Goal: Task Accomplishment & Management: Use online tool/utility

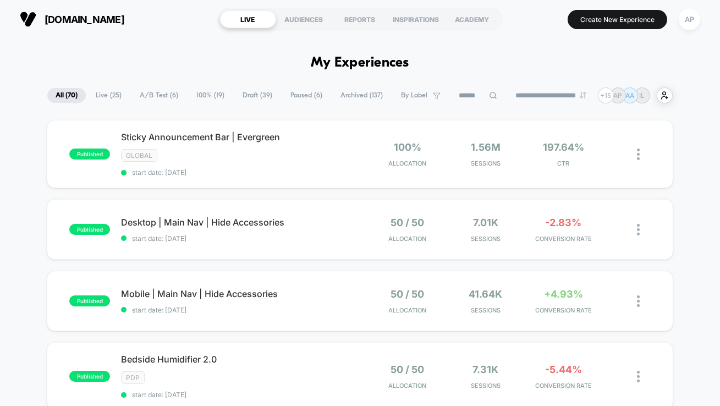
click at [161, 94] on span "A/B Test ( 6 )" at bounding box center [158, 95] width 55 height 15
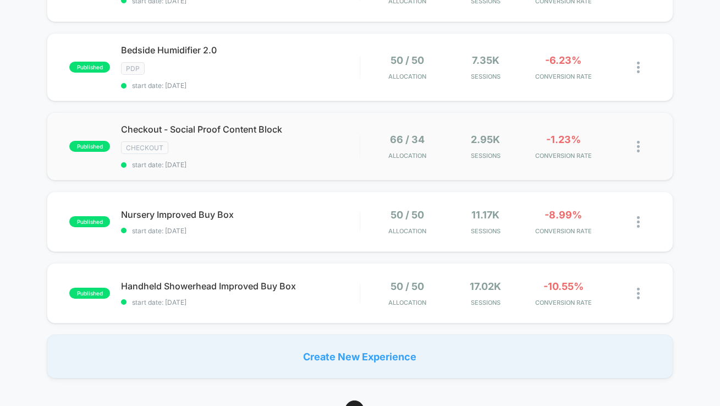
scroll to position [232, 0]
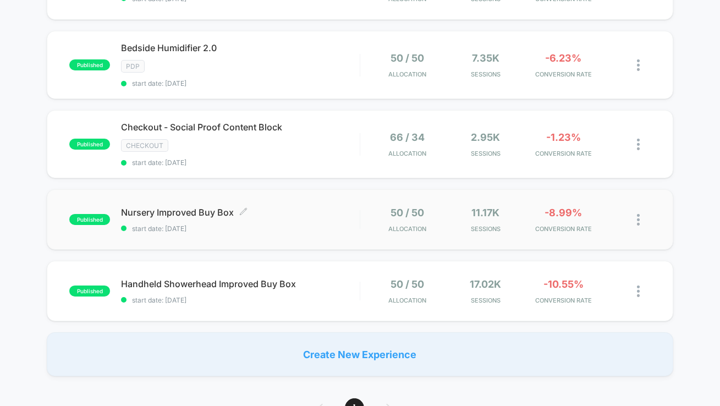
click at [325, 212] on span "Nursery Improved Buy Box Click to edit experience details" at bounding box center [240, 212] width 239 height 11
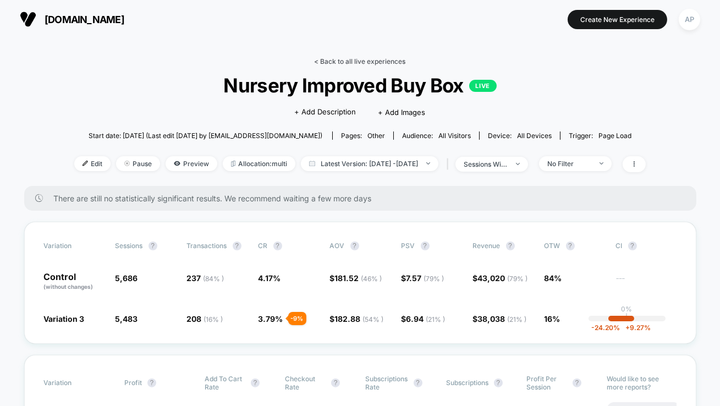
click at [377, 61] on link "< Back to all live experiences" at bounding box center [359, 61] width 91 height 8
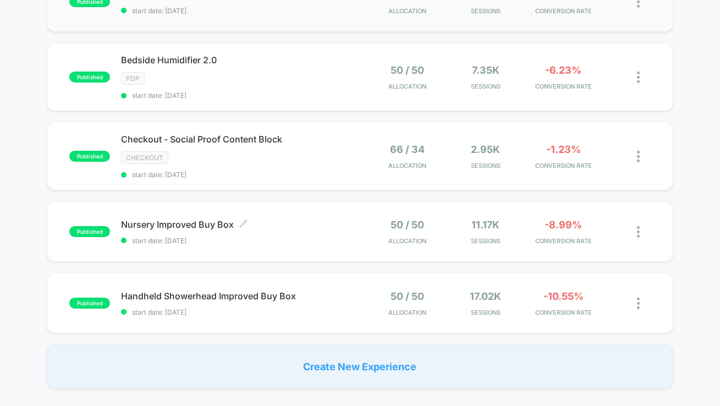
scroll to position [236, 0]
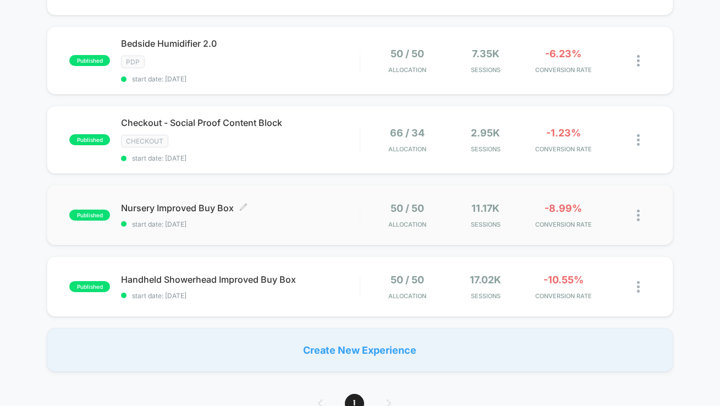
click at [334, 220] on span "start date: [DATE]" at bounding box center [240, 224] width 239 height 8
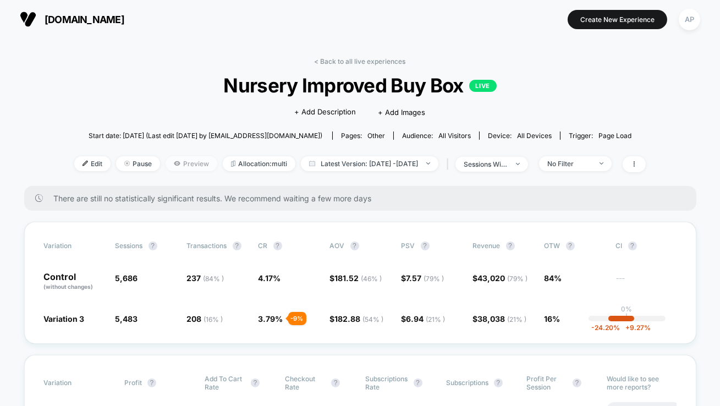
click at [174, 164] on span "Preview" at bounding box center [191, 163] width 52 height 15
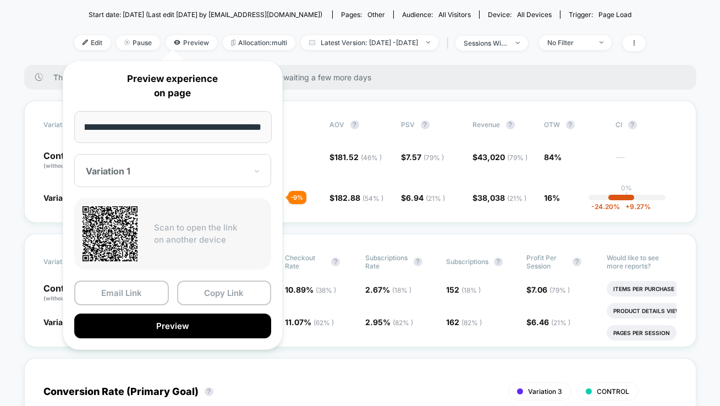
scroll to position [121, 0]
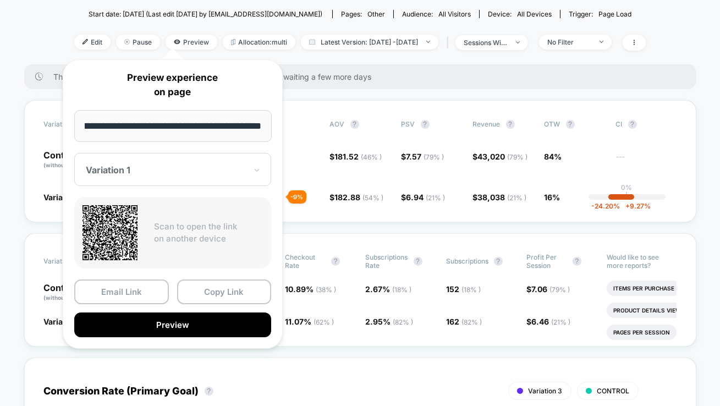
click at [156, 174] on div at bounding box center [166, 169] width 161 height 11
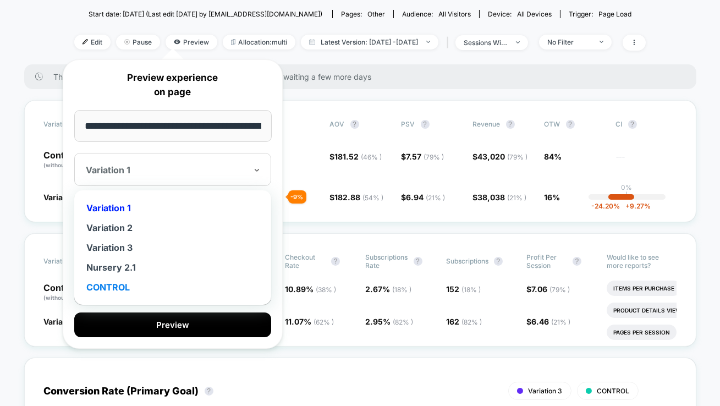
click at [117, 285] on div "CONTROL" at bounding box center [173, 287] width 186 height 20
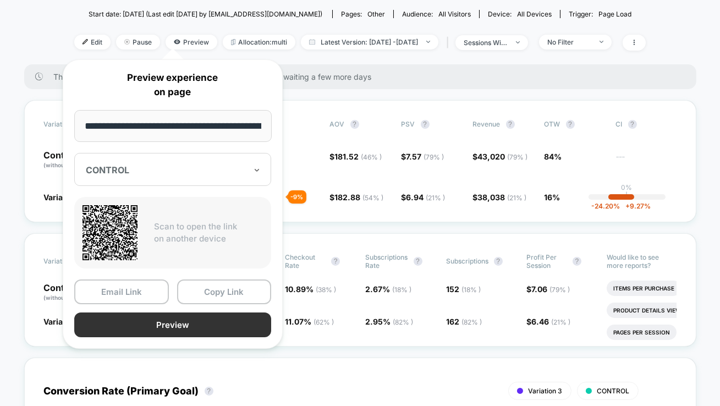
click at [148, 325] on button "Preview" at bounding box center [172, 324] width 197 height 25
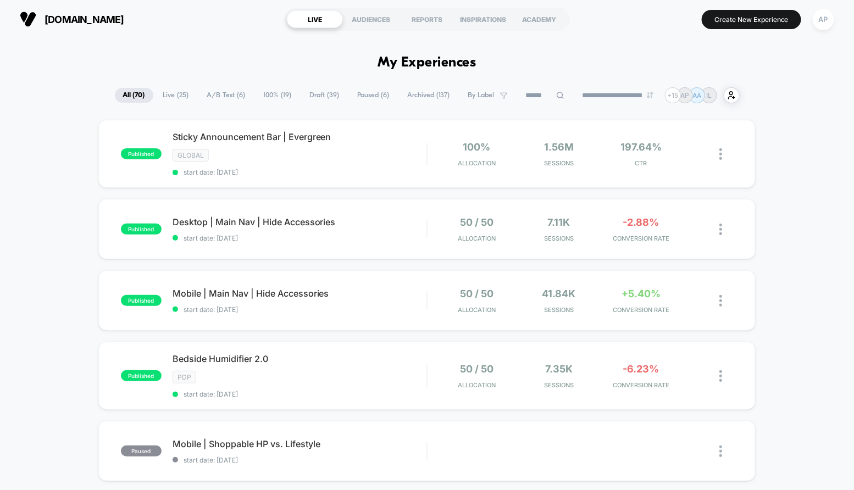
click at [225, 96] on span "A/B Test ( 6 )" at bounding box center [226, 95] width 55 height 15
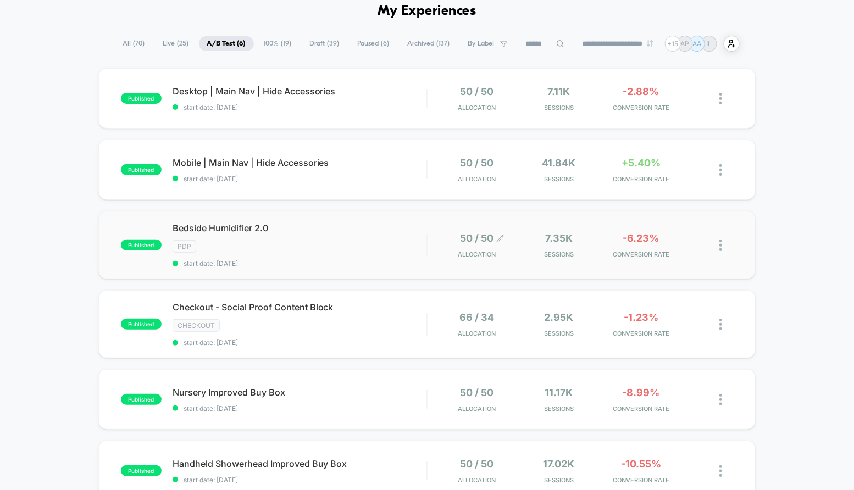
scroll to position [74, 0]
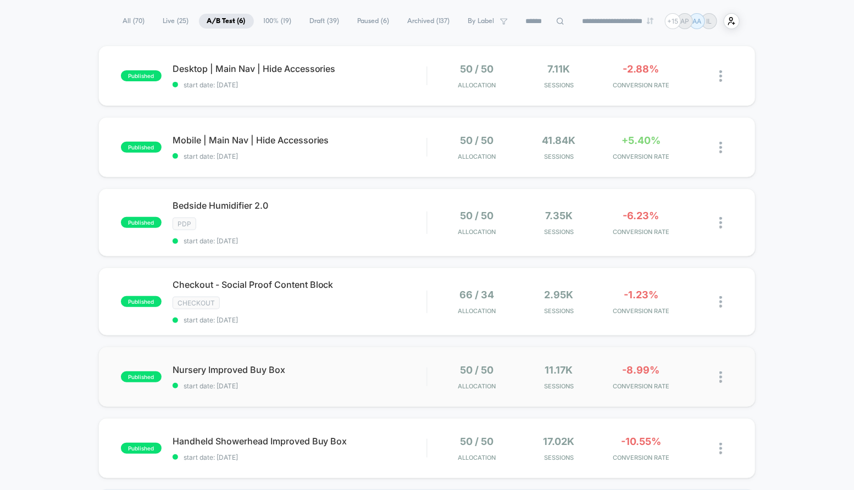
click at [720, 374] on img at bounding box center [721, 378] width 3 height 12
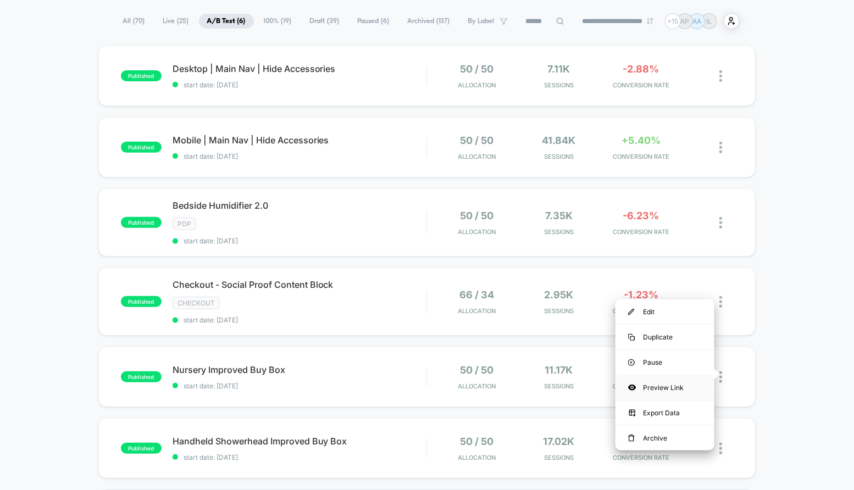
click at [668, 391] on div "Preview Link" at bounding box center [665, 387] width 99 height 25
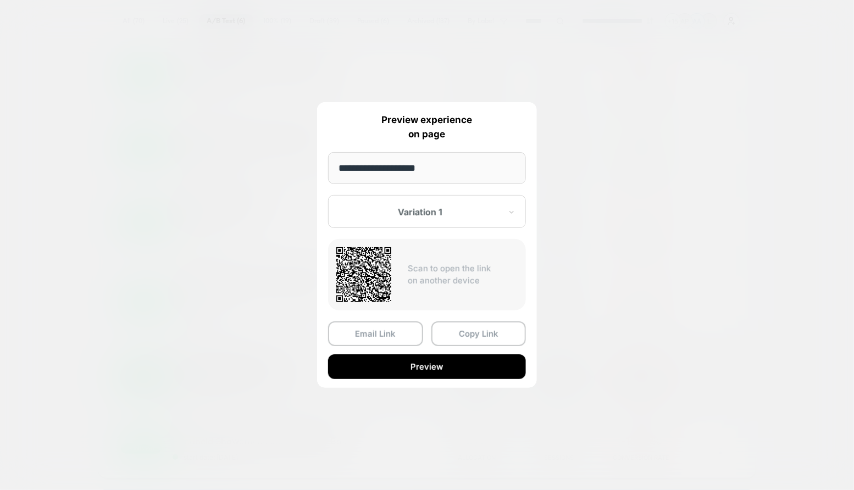
click at [417, 222] on div "Variation 1" at bounding box center [427, 211] width 198 height 33
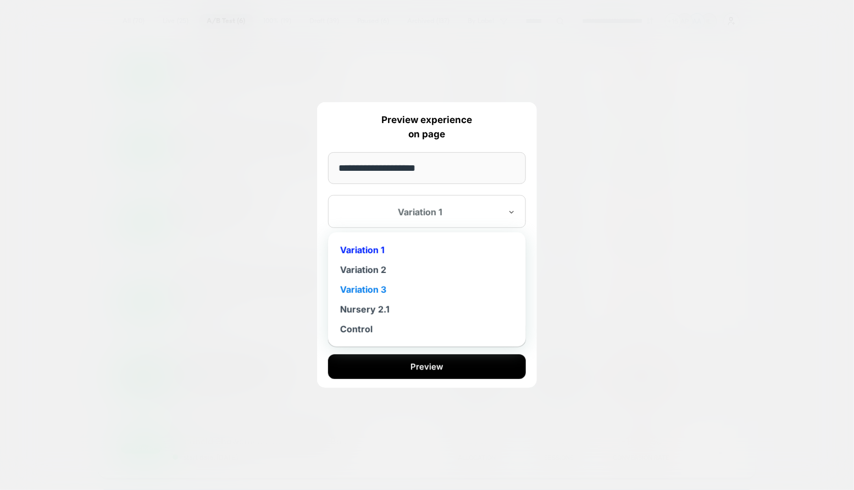
click at [384, 289] on div "Variation 3" at bounding box center [427, 290] width 187 height 20
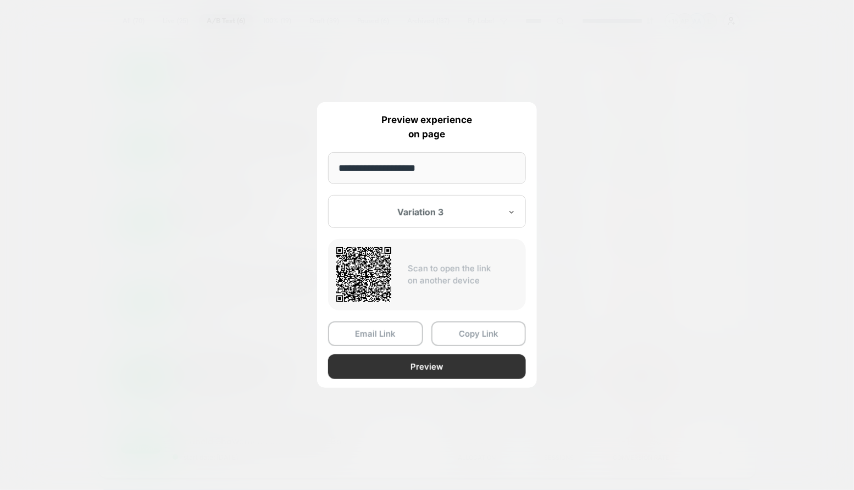
click at [435, 360] on button "Preview" at bounding box center [427, 367] width 198 height 25
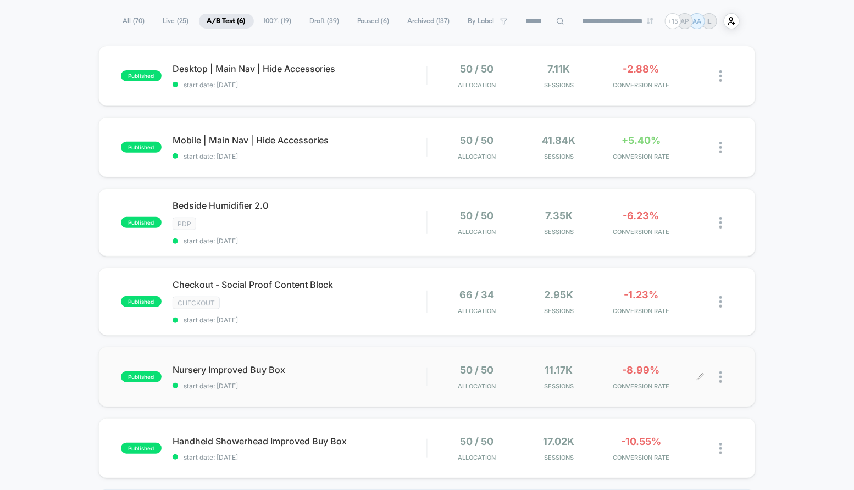
click at [720, 377] on img at bounding box center [721, 378] width 3 height 12
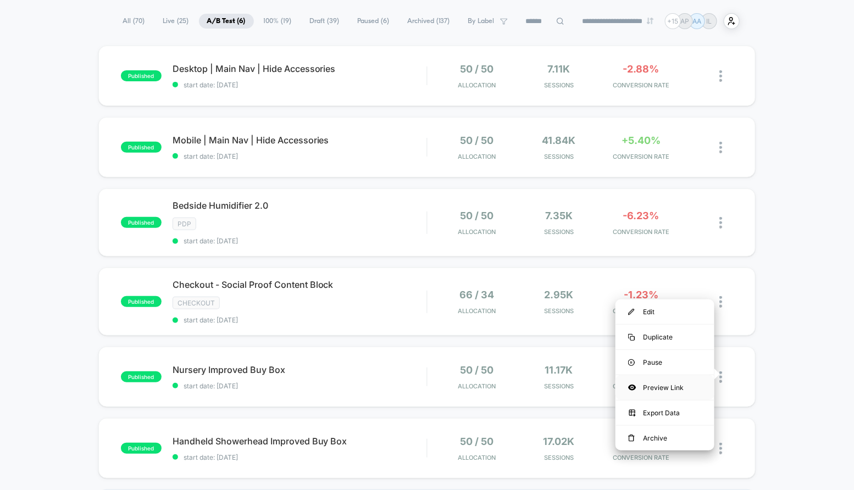
click at [650, 389] on div "Preview Link" at bounding box center [665, 387] width 99 height 25
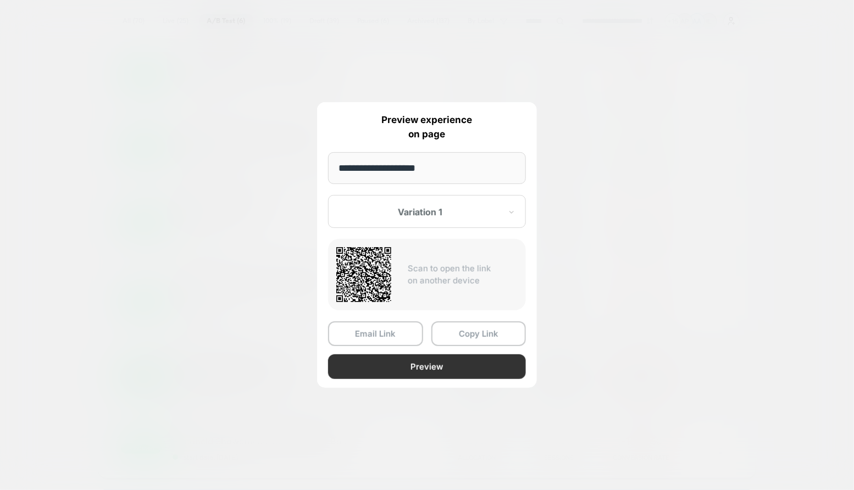
click at [378, 363] on button "Preview" at bounding box center [427, 367] width 198 height 25
